Goal: Check status

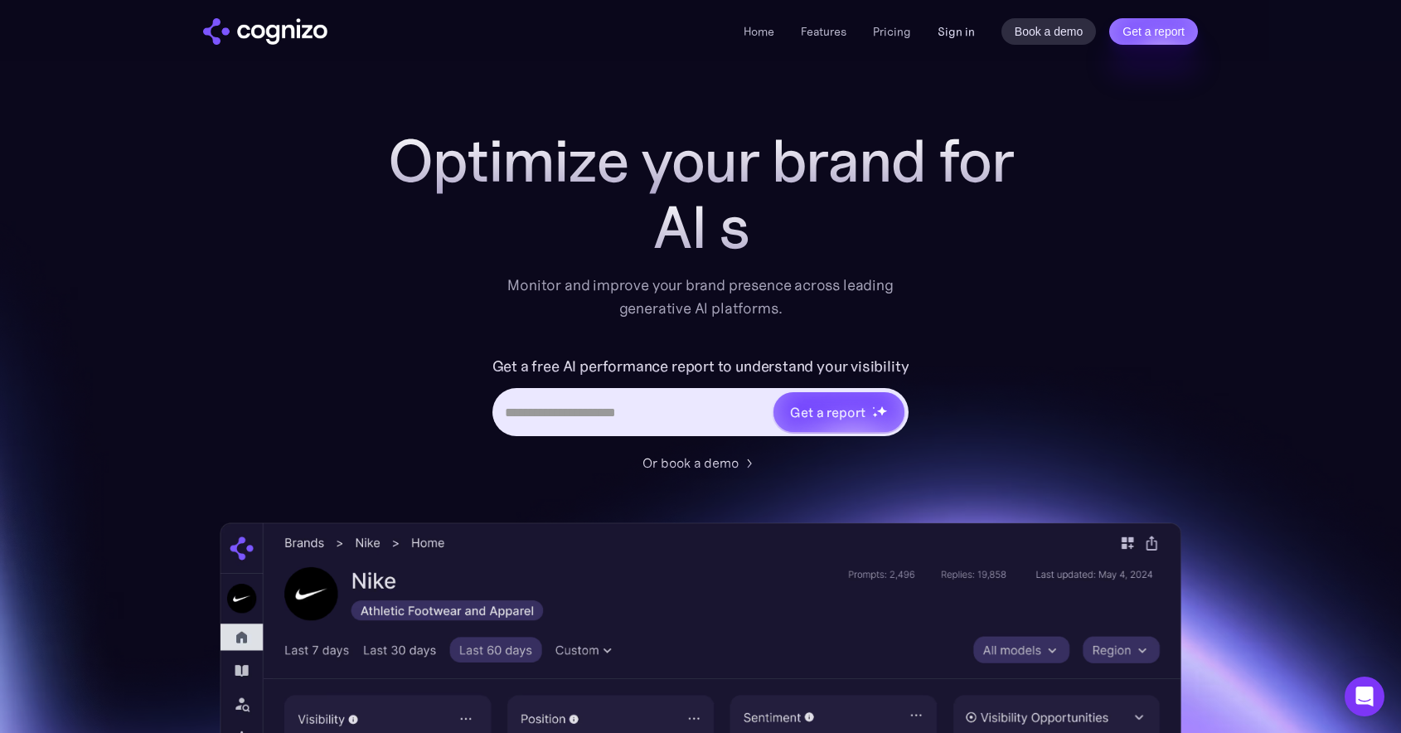
click at [960, 25] on link "Sign in" at bounding box center [956, 32] width 37 height 20
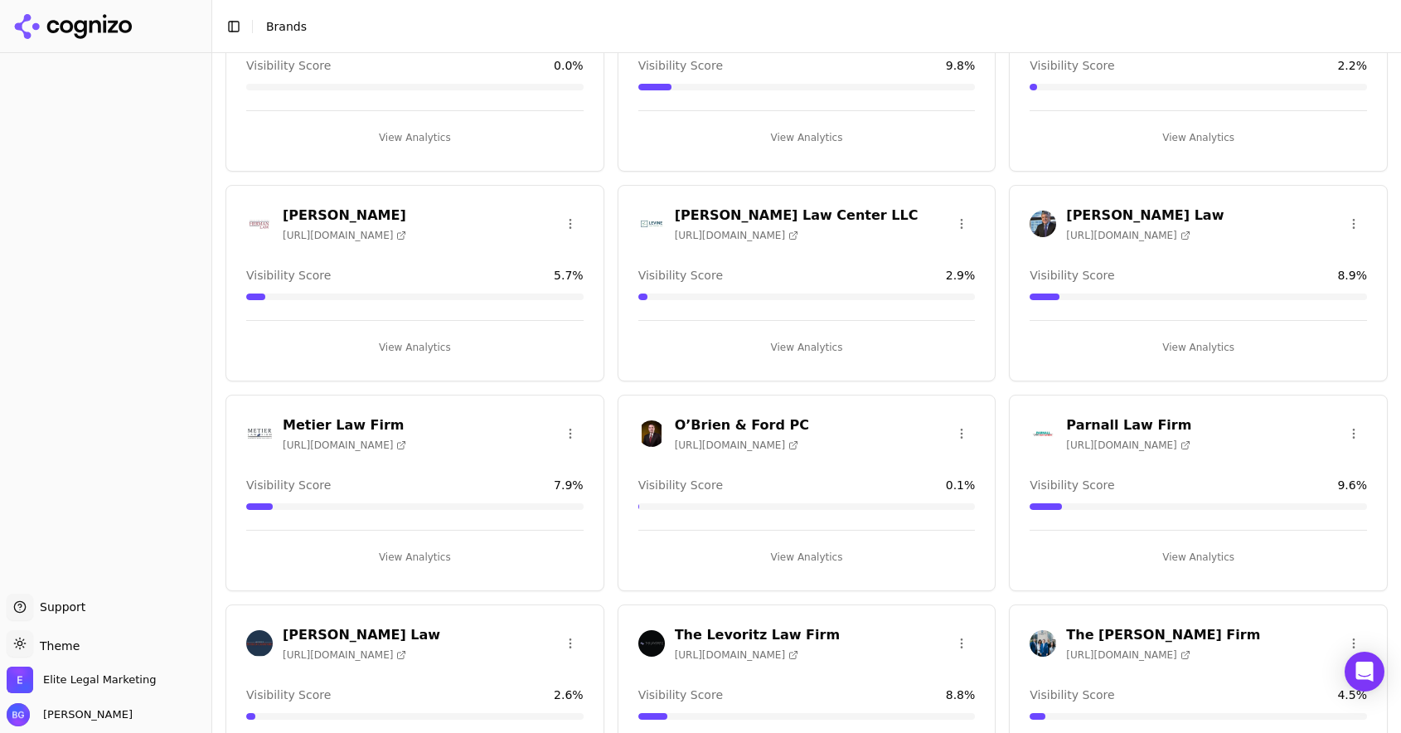
scroll to position [1009, 0]
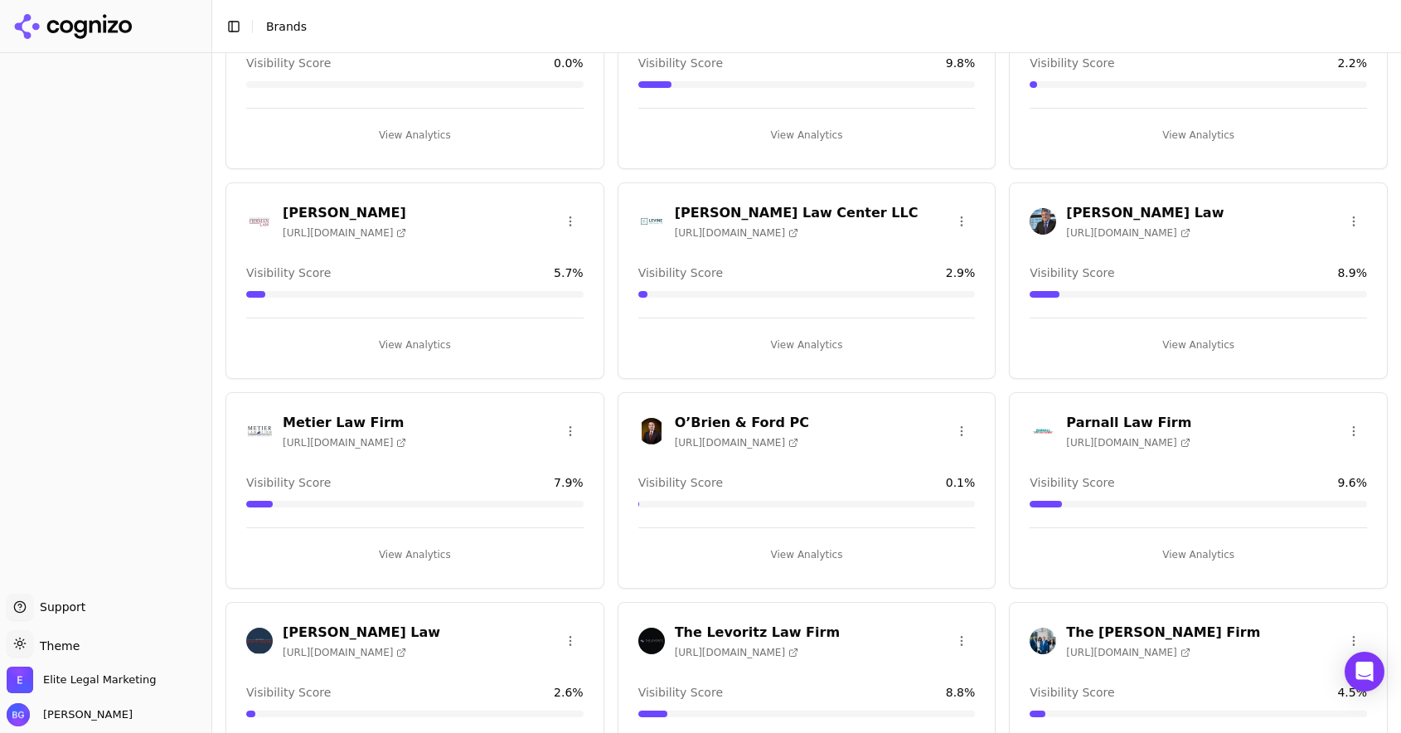
click at [737, 422] on h3 "O’Brien & Ford PC" at bounding box center [742, 423] width 134 height 20
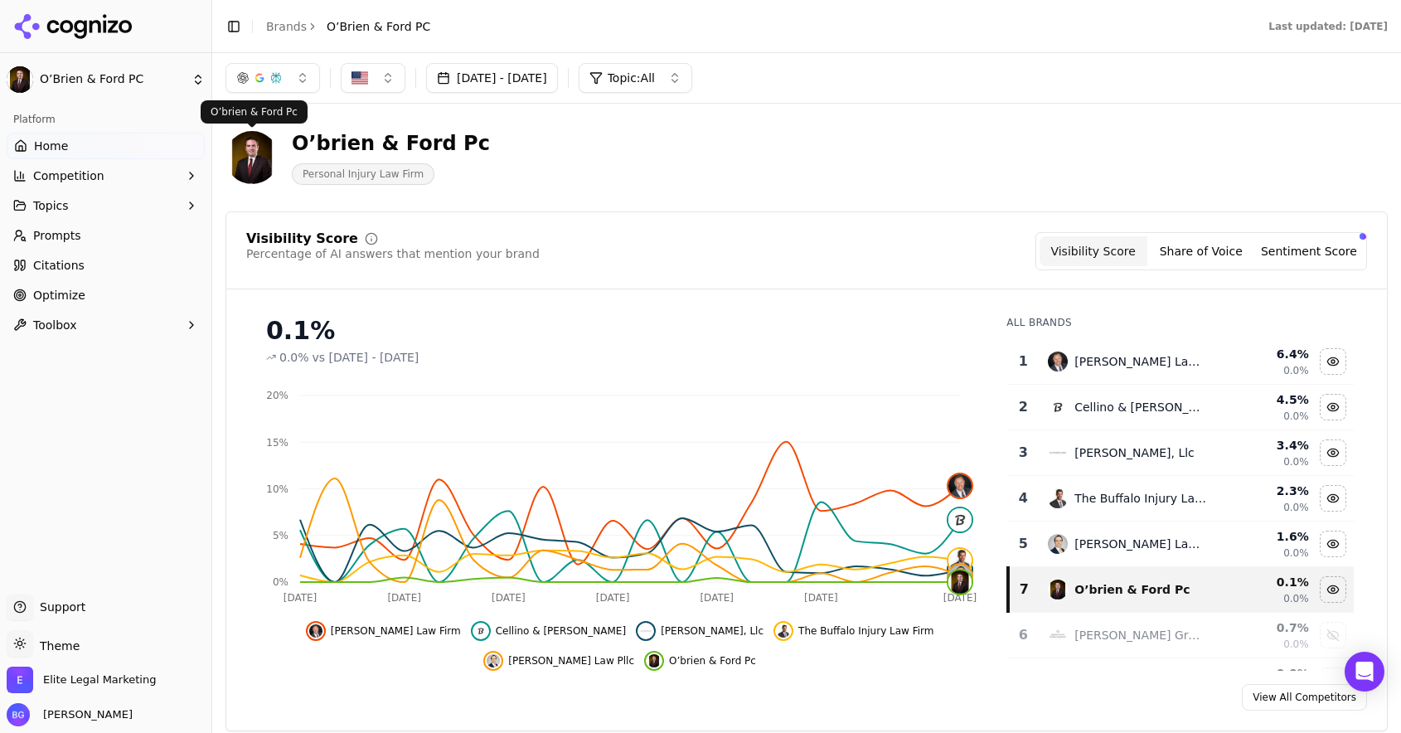
click at [244, 160] on img at bounding box center [252, 157] width 53 height 53
click at [253, 161] on img at bounding box center [252, 157] width 53 height 53
